Goal: Transaction & Acquisition: Purchase product/service

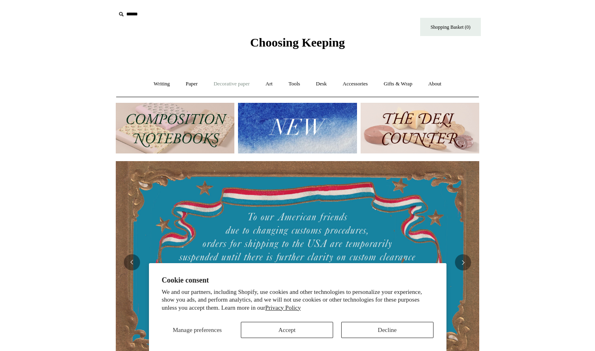
click at [231, 87] on link "Decorative paper +" at bounding box center [231, 83] width 51 height 21
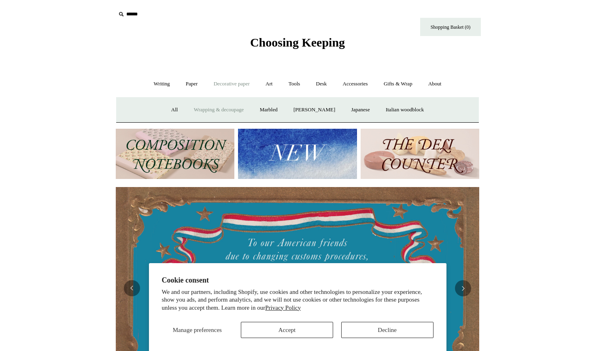
click at [225, 106] on link "Wrapping & decoupage" at bounding box center [219, 109] width 65 height 21
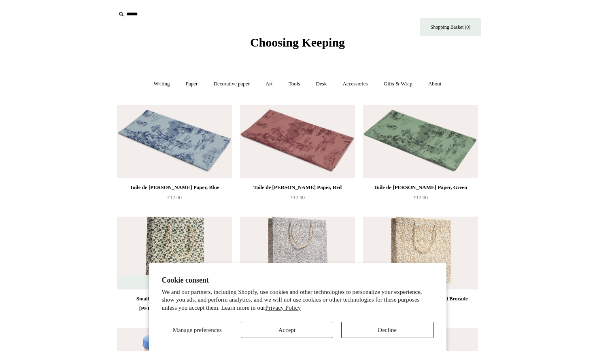
click at [283, 332] on button "Accept" at bounding box center [287, 330] width 92 height 16
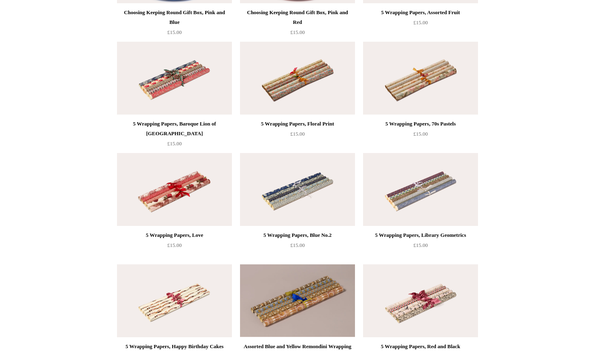
scroll to position [410, 0]
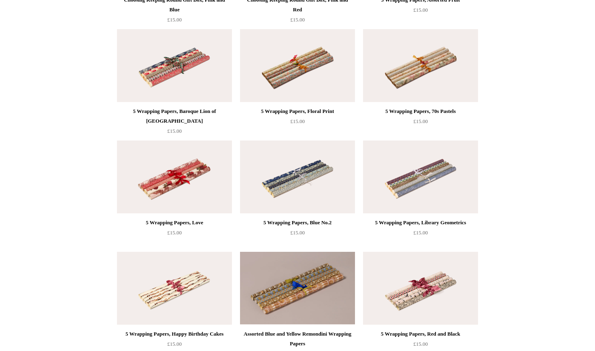
click at [192, 200] on img at bounding box center [174, 176] width 115 height 73
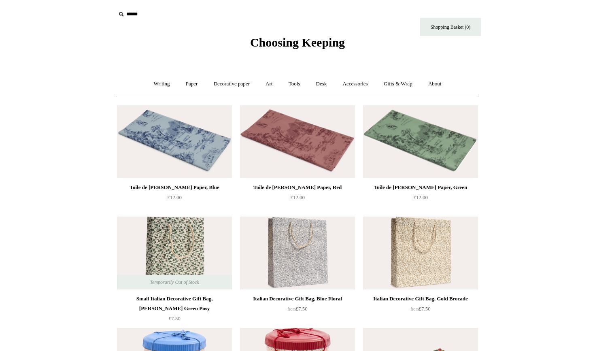
scroll to position [0, 0]
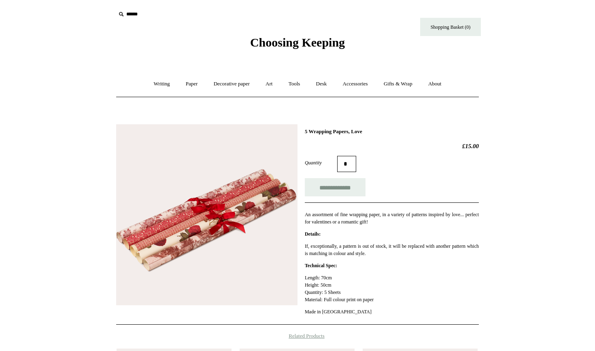
click at [192, 260] on img at bounding box center [206, 214] width 181 height 181
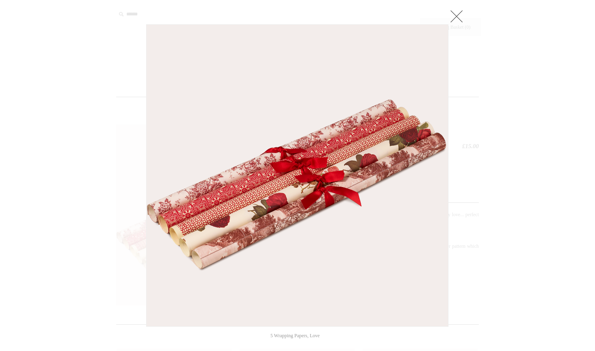
click at [454, 15] on link at bounding box center [456, 16] width 16 height 16
